Goal: Information Seeking & Learning: Check status

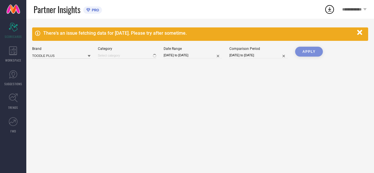
type input "All"
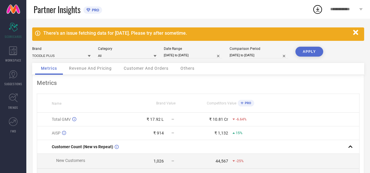
click at [182, 55] on input "[DATE] to [DATE]" at bounding box center [193, 55] width 58 height 6
select select "7"
select select "2025"
select select "8"
select select "2025"
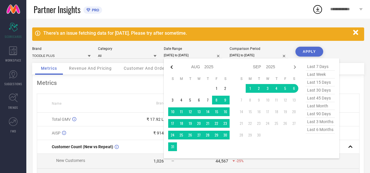
click at [172, 69] on icon at bounding box center [171, 67] width 7 height 7
select select "6"
select select "2025"
select select "7"
select select "2025"
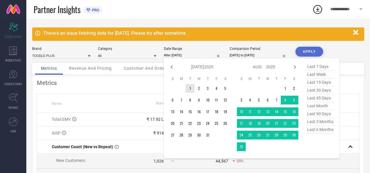
click at [189, 90] on td "1" at bounding box center [190, 88] width 9 height 9
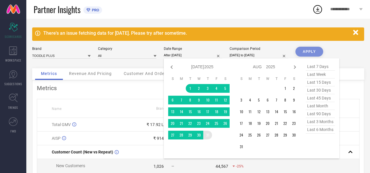
type input "01-07-2025 to 31-07-2025"
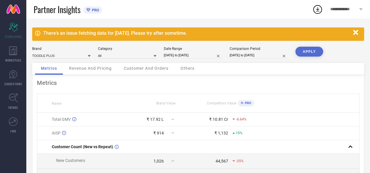
click at [312, 52] on button "APPLY" at bounding box center [309, 52] width 28 height 10
click at [115, 52] on div "Category All" at bounding box center [127, 53] width 58 height 12
click at [112, 58] on input at bounding box center [127, 56] width 58 height 6
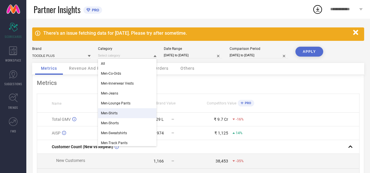
click at [123, 113] on div "Men-Shirts" at bounding box center [127, 113] width 58 height 10
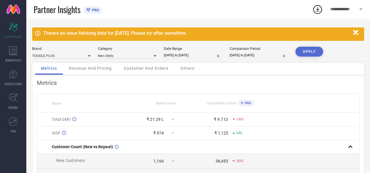
click at [307, 51] on button "APPLY" at bounding box center [309, 52] width 28 height 10
click at [118, 59] on div "Brand TOODLE PLUS Category Men-Shirts Date Range 01-07-2025 to 31-07-2025 Compa…" at bounding box center [198, 55] width 332 height 16
click at [120, 57] on input at bounding box center [127, 56] width 58 height 6
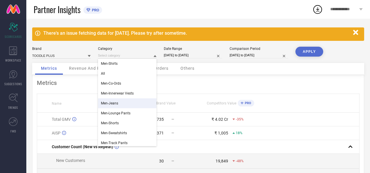
click at [132, 104] on div "Men-Jeans" at bounding box center [127, 103] width 58 height 10
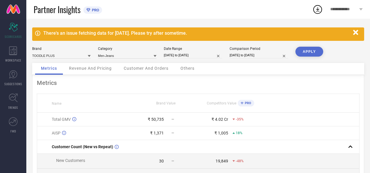
click at [305, 51] on button "APPLY" at bounding box center [309, 52] width 28 height 10
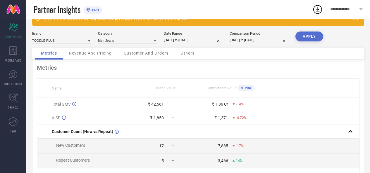
scroll to position [15, 0]
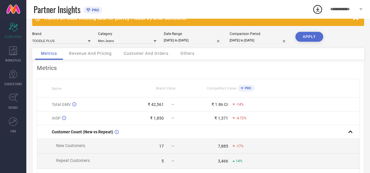
click at [138, 44] on div "Brand TOODLE PLUS Category Men-Jeans Date Range 01-07-2025 to 31-07-2025 Compar…" at bounding box center [198, 40] width 332 height 16
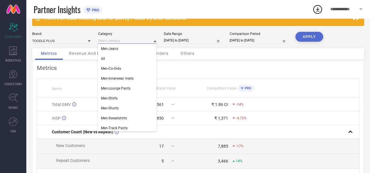
click at [152, 43] on input at bounding box center [127, 41] width 58 height 6
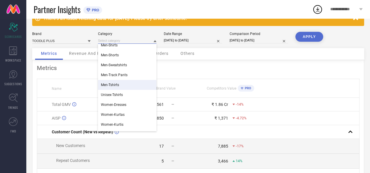
scroll to position [44, 0]
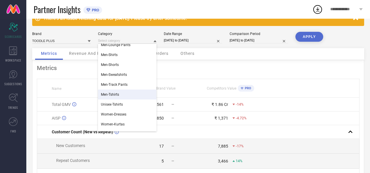
click at [147, 92] on div "Men-Tshirts" at bounding box center [127, 95] width 58 height 10
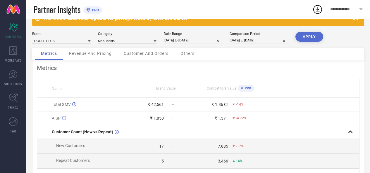
click at [309, 37] on button "APPLY" at bounding box center [309, 37] width 28 height 10
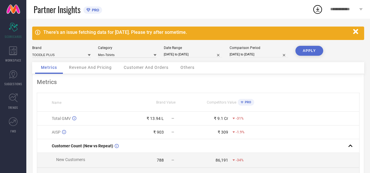
scroll to position [0, 0]
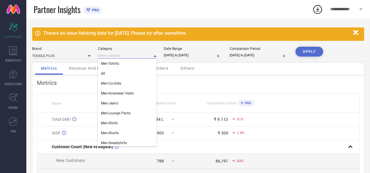
click at [127, 56] on input at bounding box center [127, 56] width 58 height 6
click at [127, 131] on div "Men-Shorts" at bounding box center [127, 133] width 58 height 10
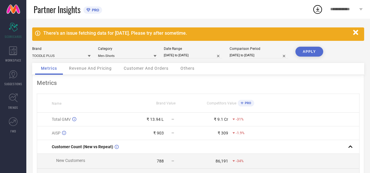
click at [312, 54] on button "APPLY" at bounding box center [309, 52] width 28 height 10
click at [132, 60] on div "Brand TOODLE PLUS Category Men-Shorts Date Range 01-07-2025 to 31-07-2025 Compa…" at bounding box center [198, 55] width 332 height 16
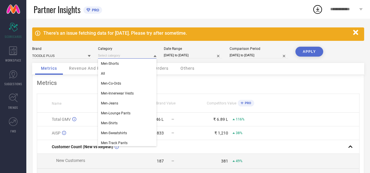
click at [134, 58] on input at bounding box center [127, 56] width 58 height 6
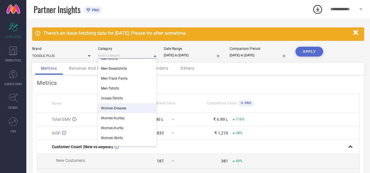
scroll to position [64, 0]
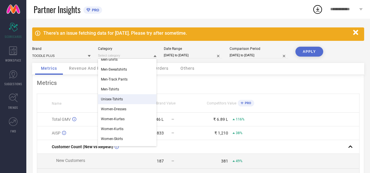
click at [134, 101] on div "Unisex-Tshirts" at bounding box center [127, 99] width 58 height 10
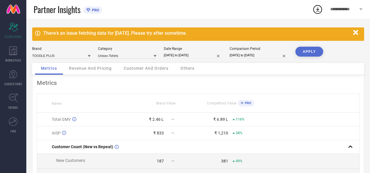
click at [301, 50] on button "APPLY" at bounding box center [309, 52] width 28 height 10
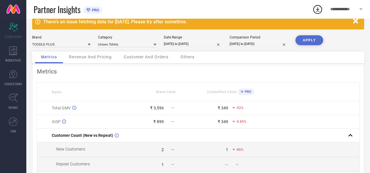
scroll to position [0, 0]
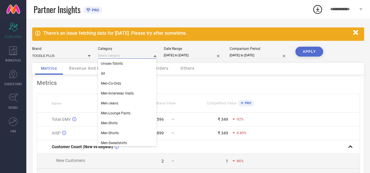
click at [151, 55] on input at bounding box center [127, 56] width 58 height 6
click at [132, 140] on div "Men-Sweatshirts" at bounding box center [127, 143] width 58 height 10
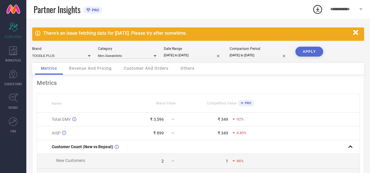
click at [319, 48] on button "APPLY" at bounding box center [309, 52] width 28 height 10
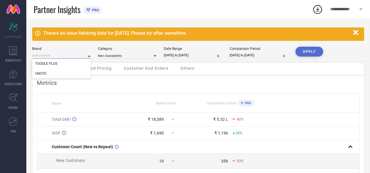
click at [77, 54] on input at bounding box center [61, 56] width 58 height 6
click at [64, 71] on div "UNSTD" at bounding box center [61, 74] width 58 height 10
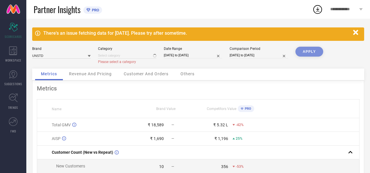
type input "Men-Sweatshirts"
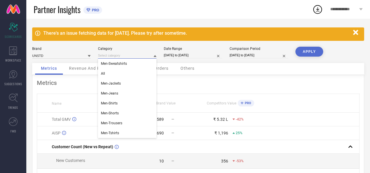
click at [137, 58] on input at bounding box center [127, 56] width 58 height 6
click at [131, 70] on div "All" at bounding box center [127, 74] width 58 height 10
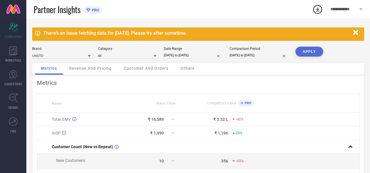
click at [307, 50] on button "APPLY" at bounding box center [309, 52] width 28 height 10
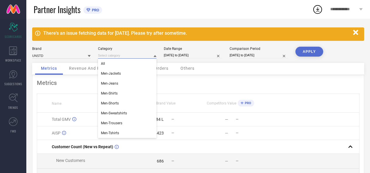
click at [132, 55] on input at bounding box center [127, 56] width 58 height 6
click at [122, 76] on div "Men-Jackets" at bounding box center [127, 74] width 58 height 10
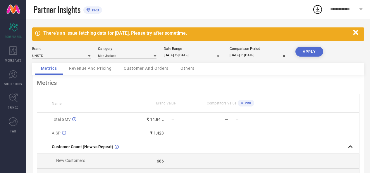
click at [314, 52] on button "APPLY" at bounding box center [309, 52] width 28 height 10
click at [136, 58] on input at bounding box center [127, 56] width 58 height 6
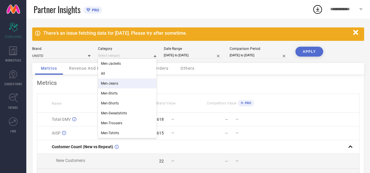
click at [126, 83] on div "Men-Jeans" at bounding box center [127, 84] width 58 height 10
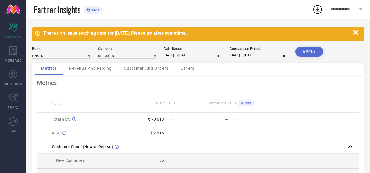
click at [305, 53] on button "APPLY" at bounding box center [309, 52] width 28 height 10
click at [136, 55] on input at bounding box center [127, 56] width 58 height 6
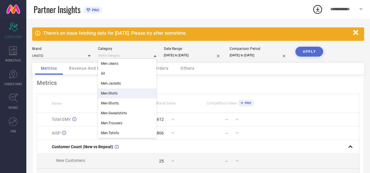
click at [129, 96] on div "Men-Shirts" at bounding box center [127, 94] width 58 height 10
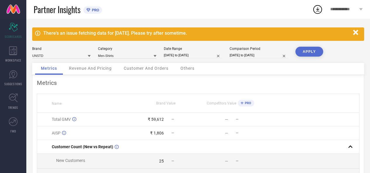
click at [303, 48] on button "APPLY" at bounding box center [309, 52] width 28 height 10
click at [120, 57] on input at bounding box center [127, 56] width 58 height 6
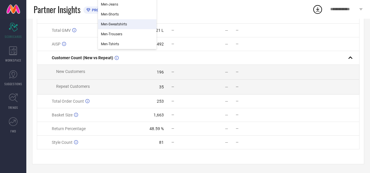
scroll to position [91, 0]
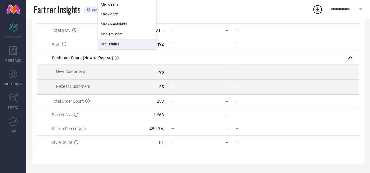
click at [129, 44] on div "Men-Tshirts" at bounding box center [127, 44] width 58 height 10
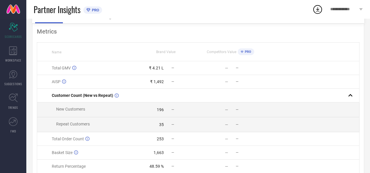
scroll to position [0, 0]
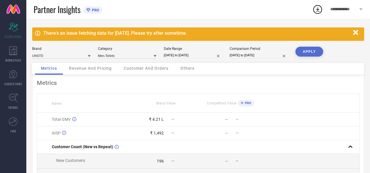
click at [309, 52] on button "APPLY" at bounding box center [309, 52] width 28 height 10
